Goal: Task Accomplishment & Management: Use online tool/utility

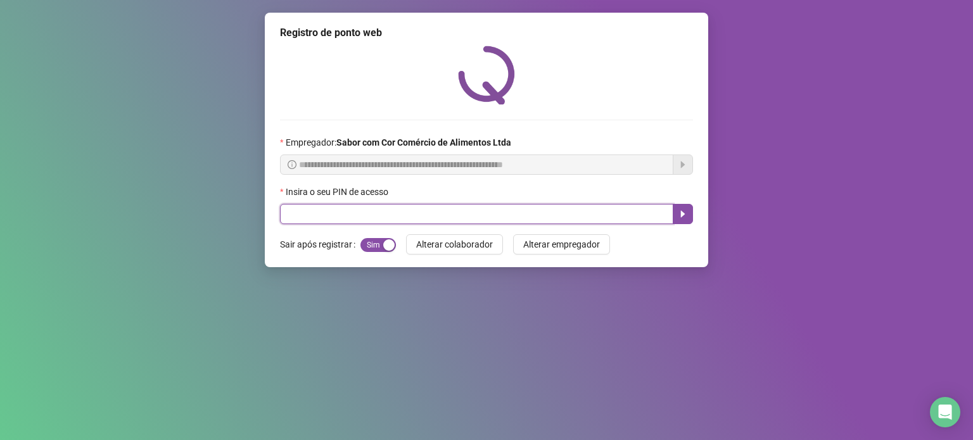
click at [413, 213] on input "text" at bounding box center [476, 214] width 393 height 20
type input "*****"
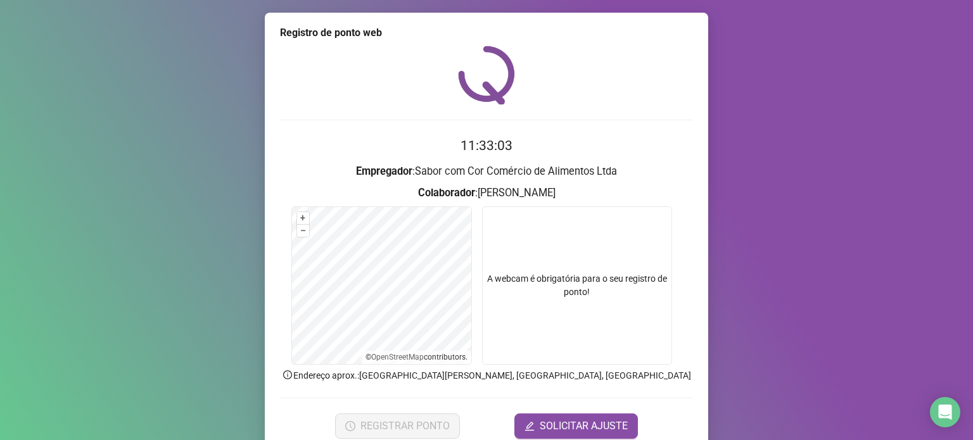
scroll to position [53, 0]
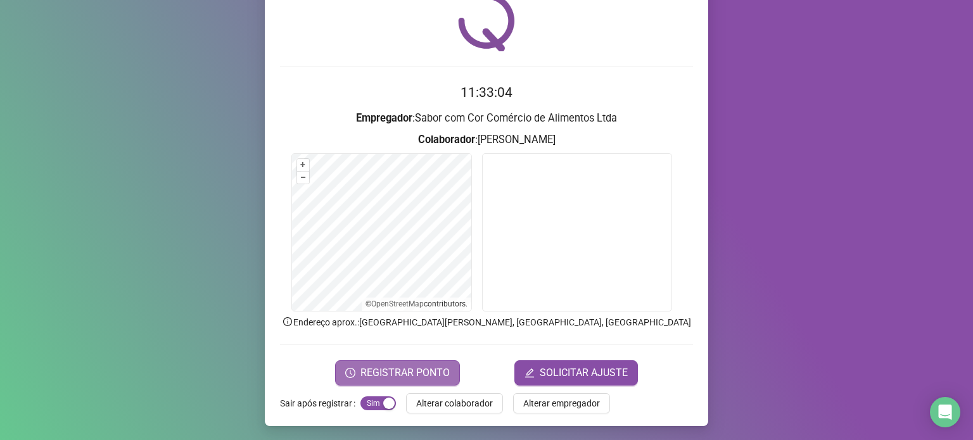
click at [408, 366] on span "REGISTRAR PONTO" at bounding box center [404, 372] width 89 height 15
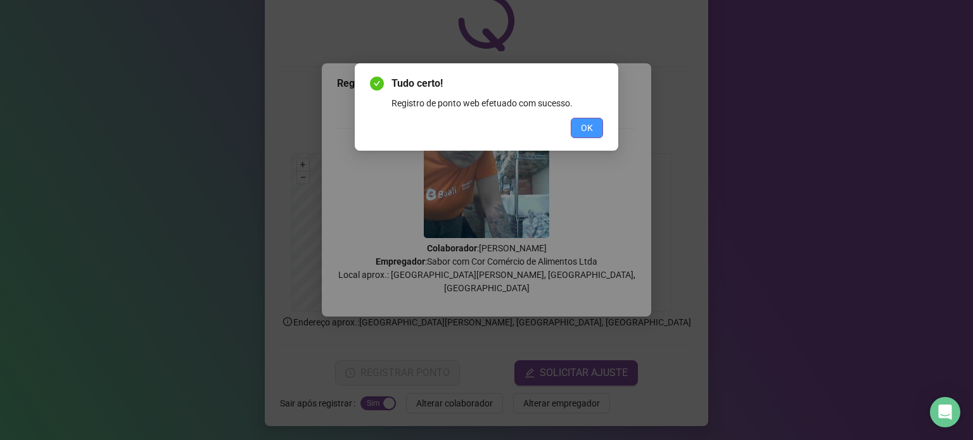
click at [595, 123] on button "OK" at bounding box center [587, 128] width 32 height 20
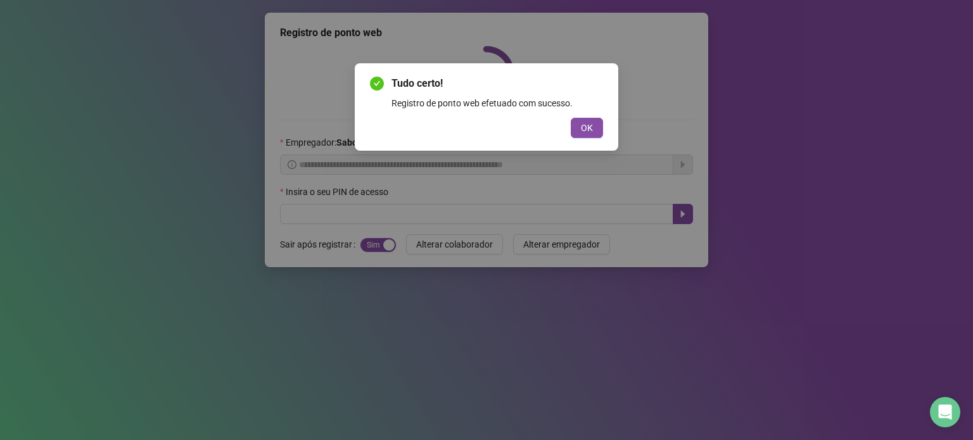
scroll to position [0, 0]
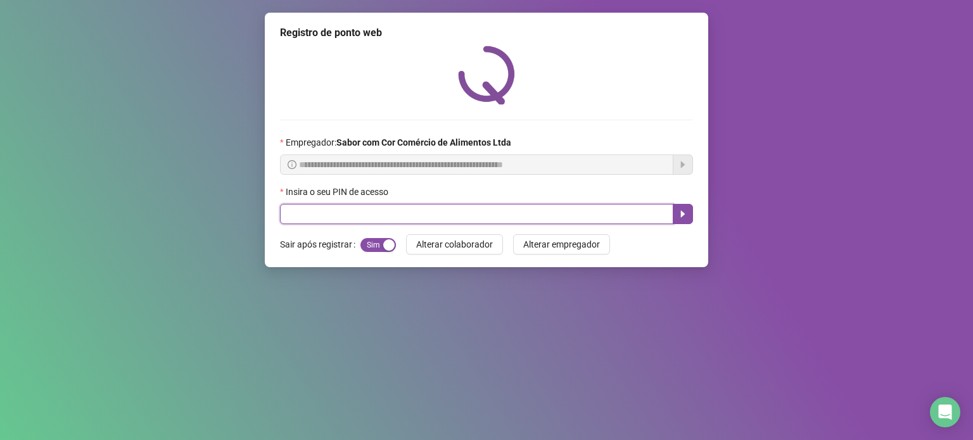
click at [545, 217] on input "text" at bounding box center [476, 214] width 393 height 20
type input "*"
type input "*****"
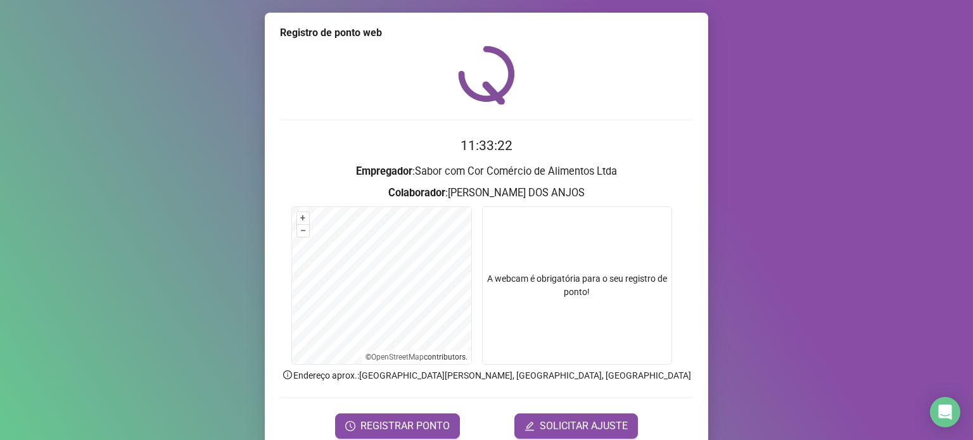
scroll to position [53, 0]
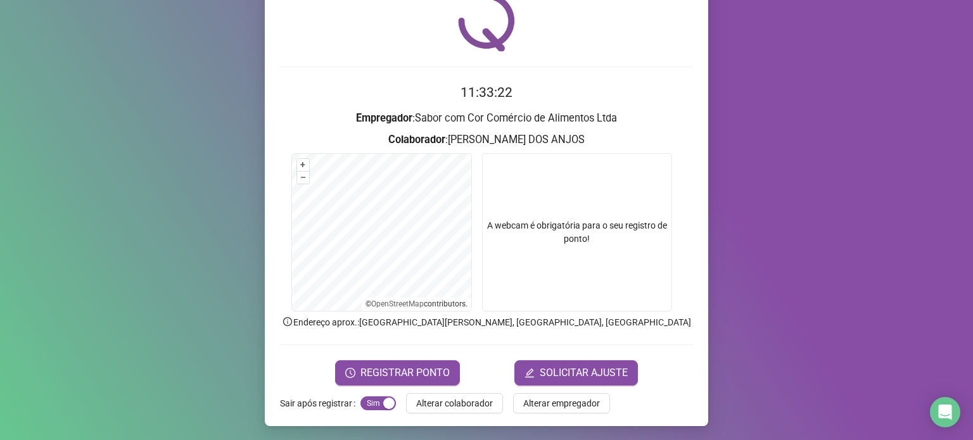
click at [385, 372] on span "REGISTRAR PONTO" at bounding box center [404, 372] width 89 height 15
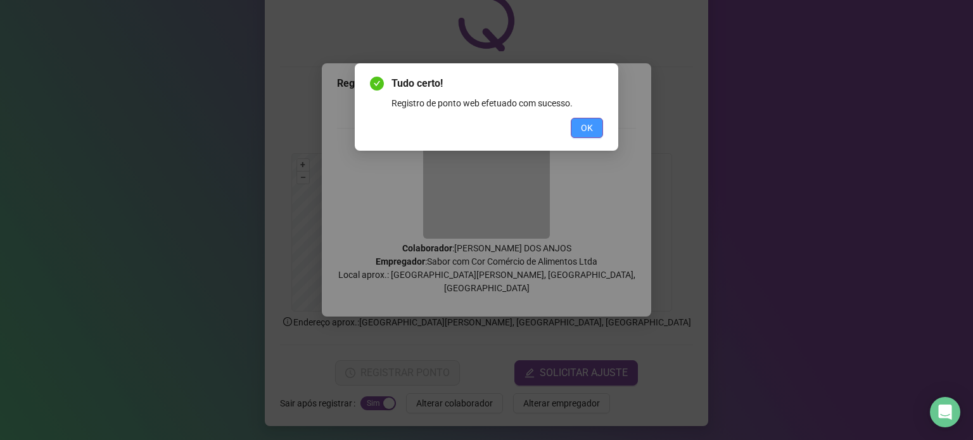
click at [583, 127] on span "OK" at bounding box center [587, 128] width 12 height 14
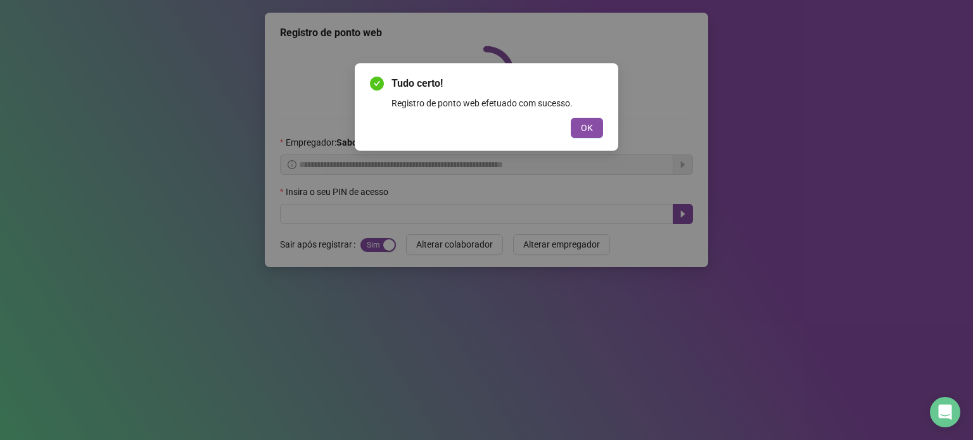
scroll to position [0, 0]
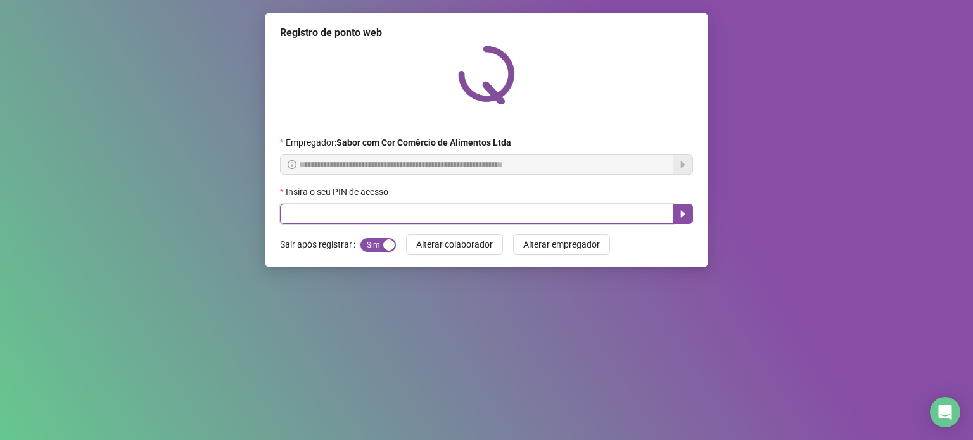
click at [386, 213] on input "text" at bounding box center [476, 214] width 393 height 20
type input "*****"
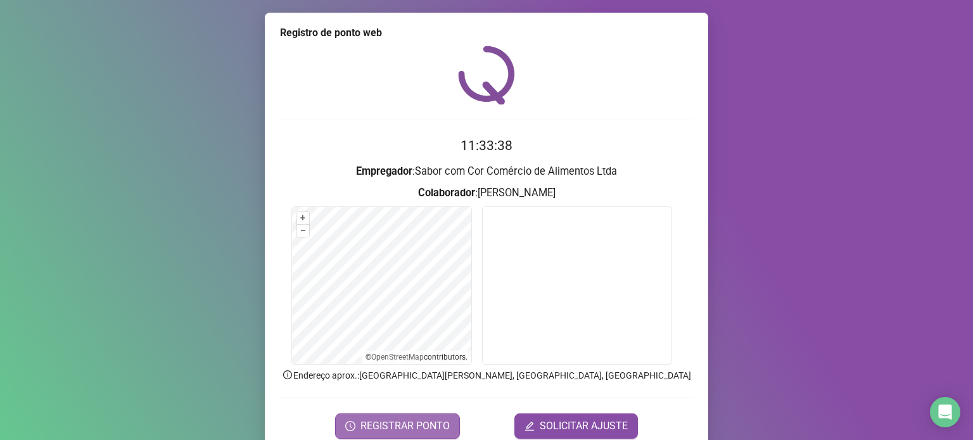
click at [369, 420] on span "REGISTRAR PONTO" at bounding box center [404, 426] width 89 height 15
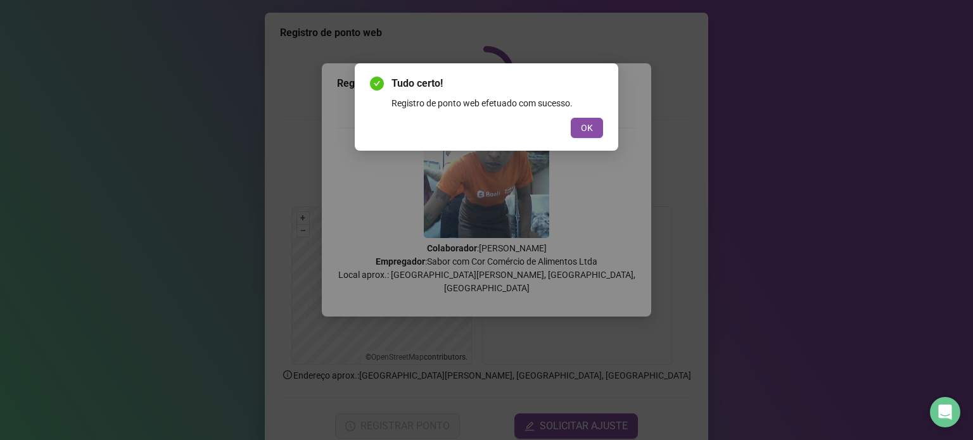
drag, startPoint x: 595, startPoint y: 130, endPoint x: 595, endPoint y: 194, distance: 63.3
click at [595, 130] on button "OK" at bounding box center [587, 128] width 32 height 20
